Goal: Information Seeking & Learning: Check status

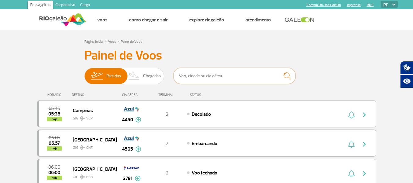
click at [240, 71] on input "text" at bounding box center [234, 76] width 122 height 16
type input "1680"
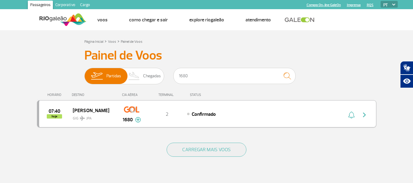
click at [365, 113] on img "button" at bounding box center [364, 114] width 7 height 7
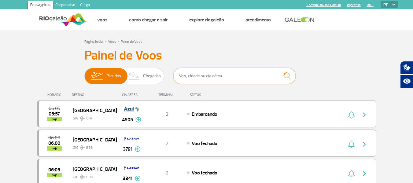
click at [230, 75] on input "text" at bounding box center [234, 76] width 122 height 16
type input "1083"
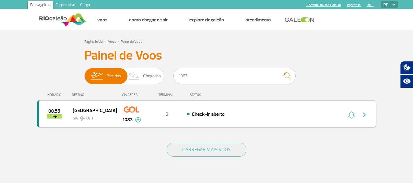
click at [363, 114] on img "button" at bounding box center [364, 114] width 7 height 7
